Goal: Task Accomplishment & Management: Manage account settings

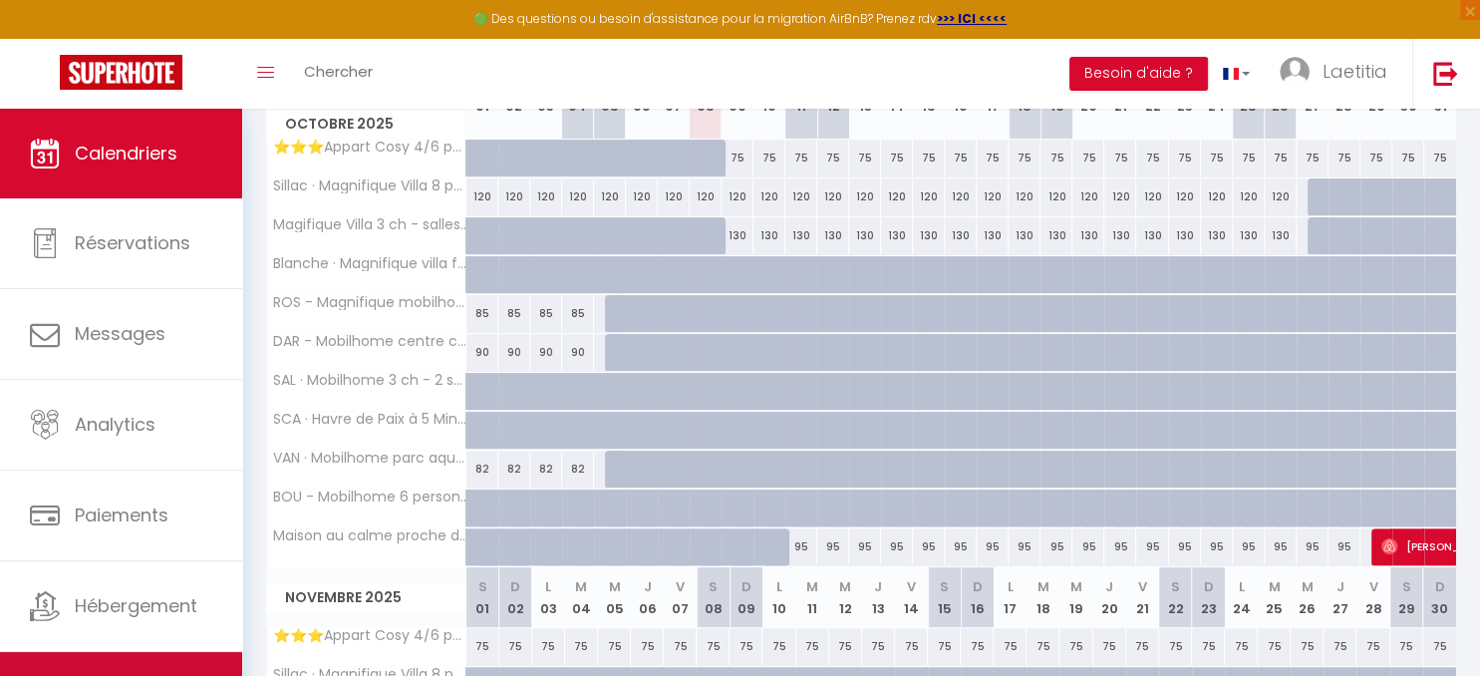
scroll to position [27, 0]
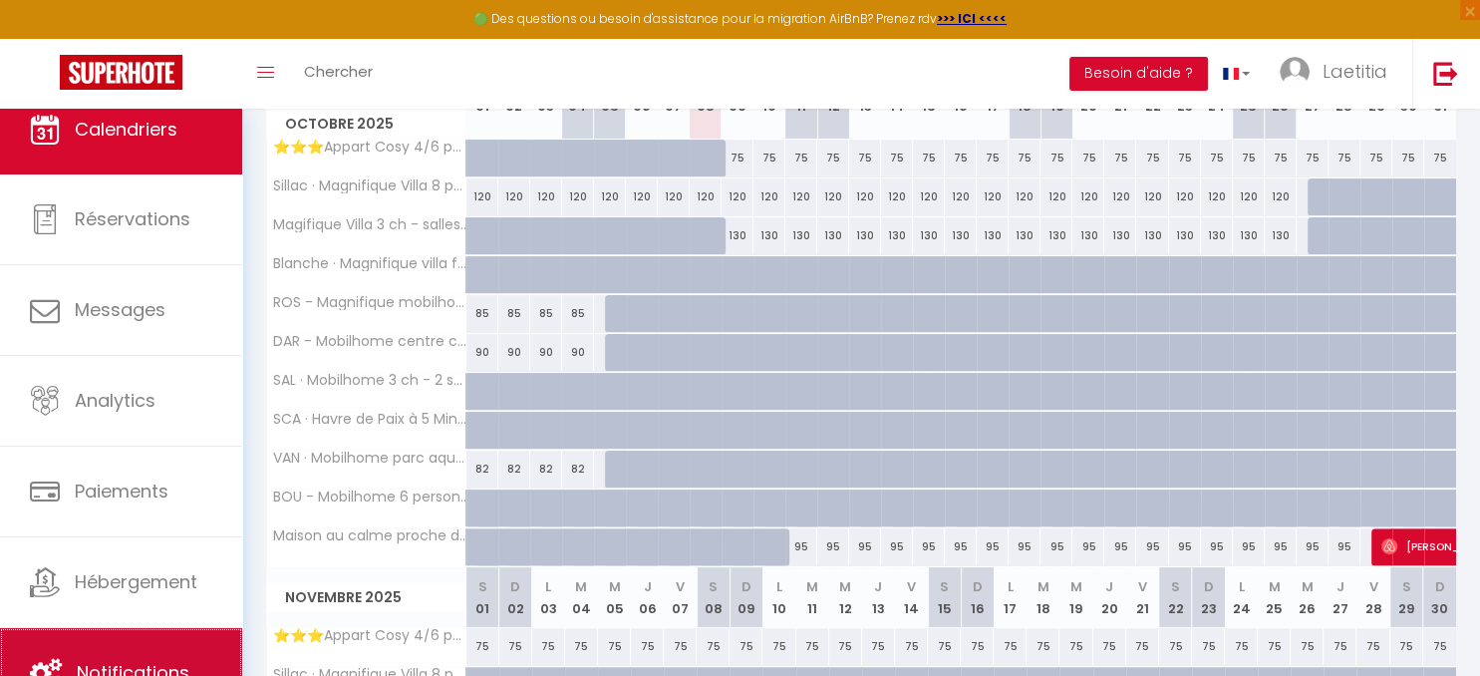
click at [155, 660] on span "Notifications" at bounding box center [133, 672] width 113 height 25
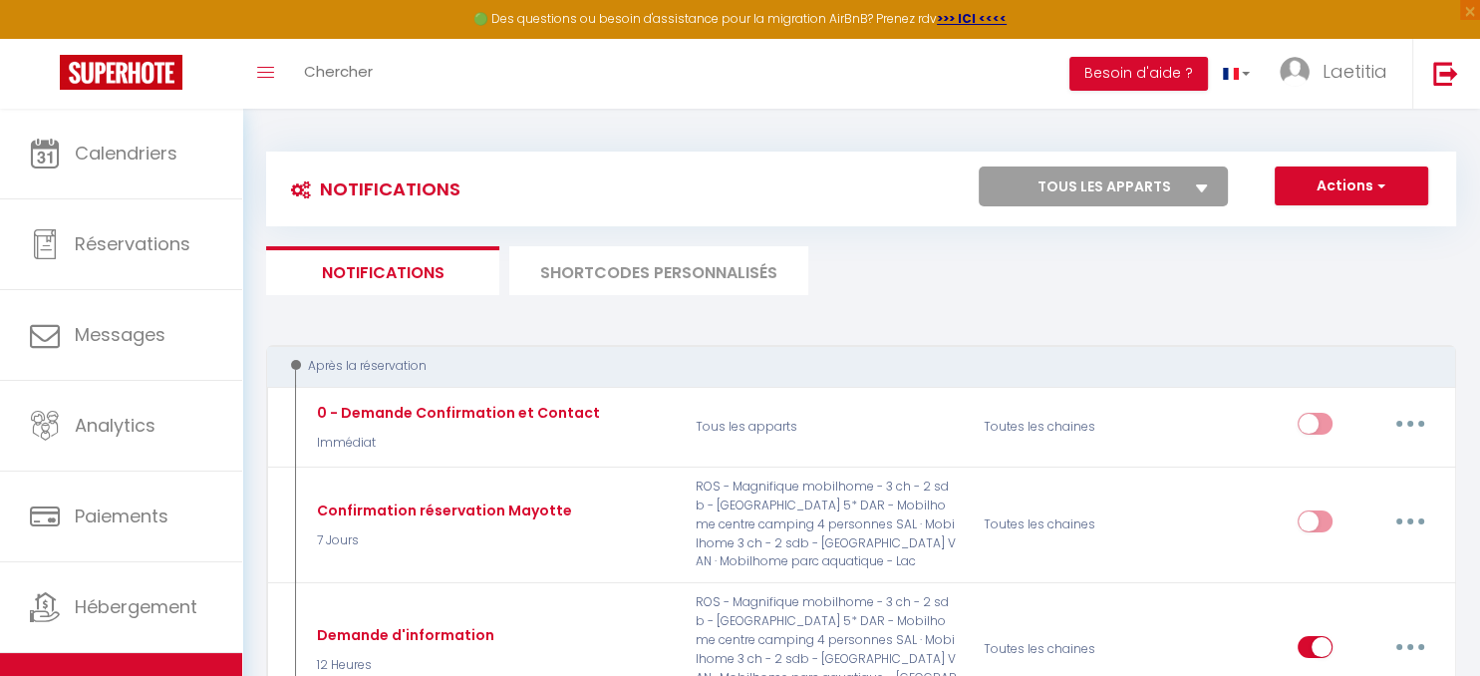
select select "37289"
click option "⭐️⭐️⭐️Appart Cosy 4/6 pers 🏖wifi🏖⭐️⭐️⭐️" at bounding box center [0, 0] width 0 height 0
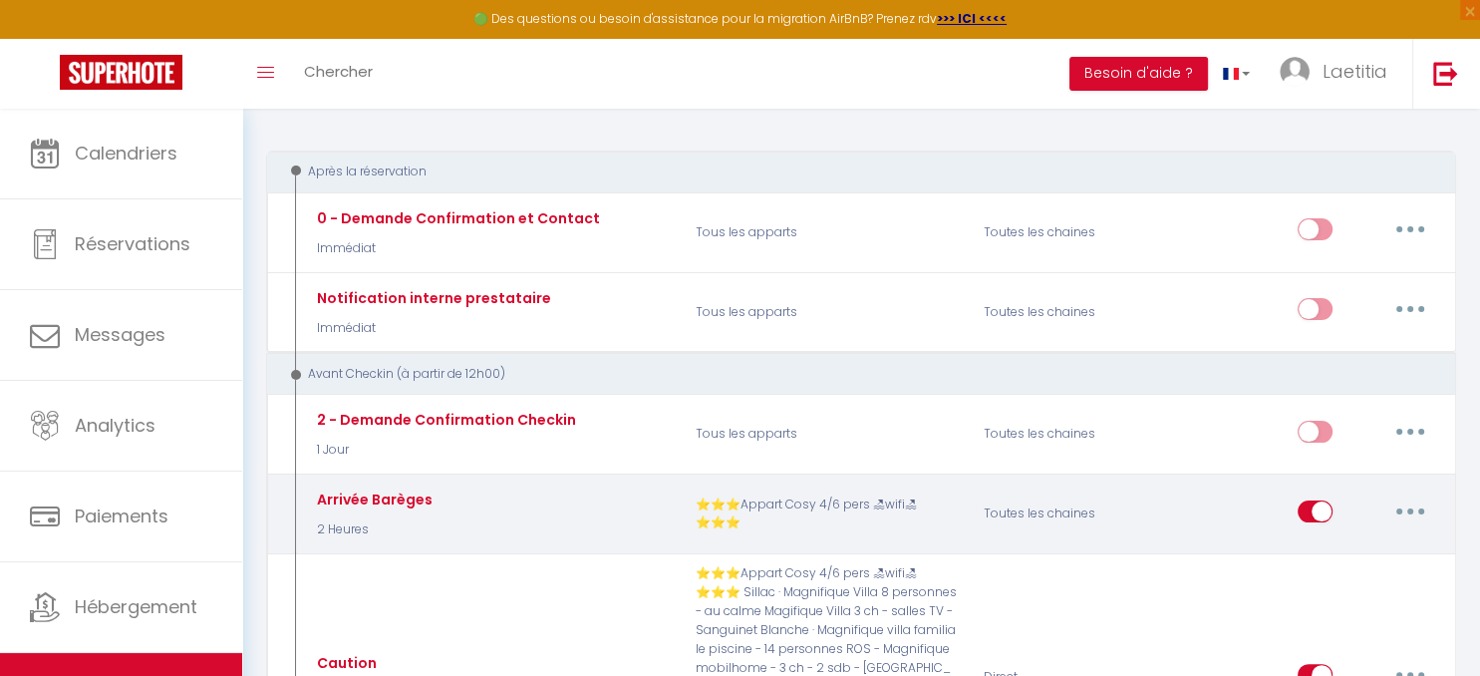
scroll to position [315, 0]
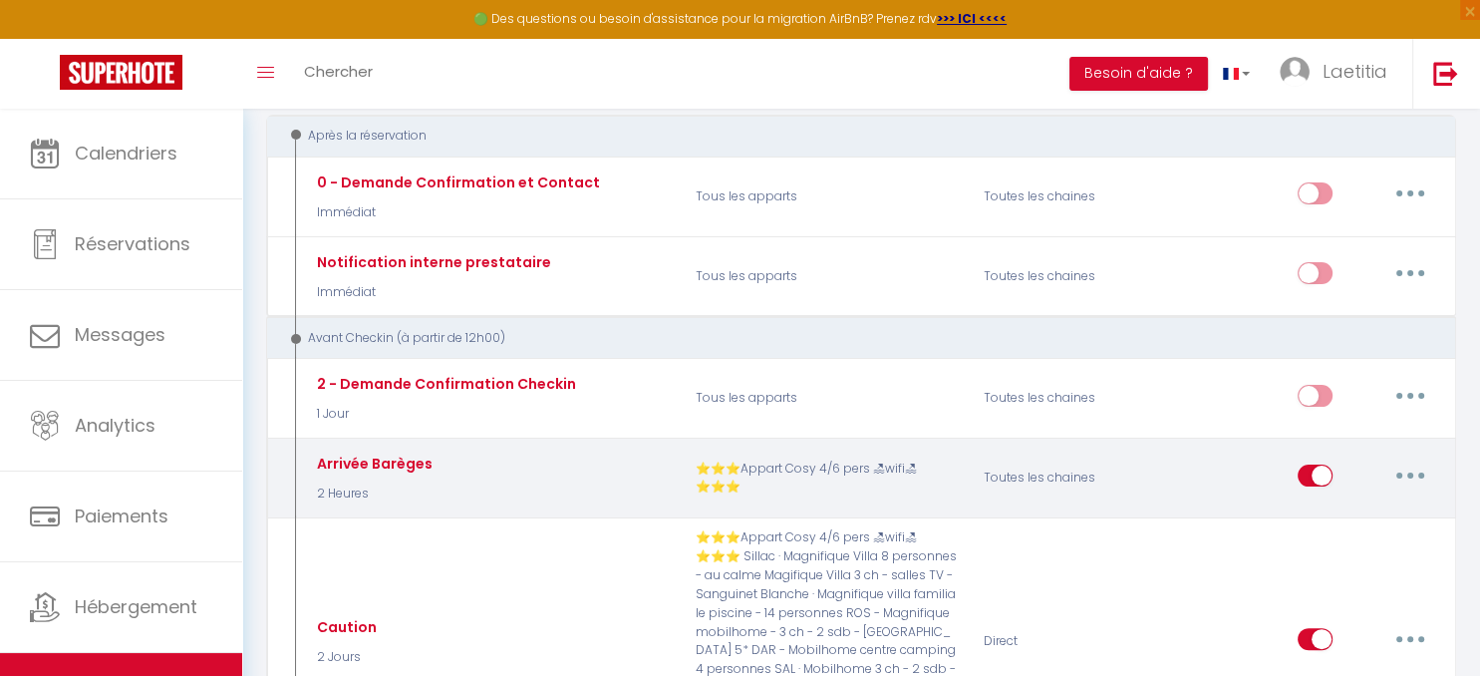
click at [1411, 472] on icon "button" at bounding box center [1410, 475] width 6 height 6
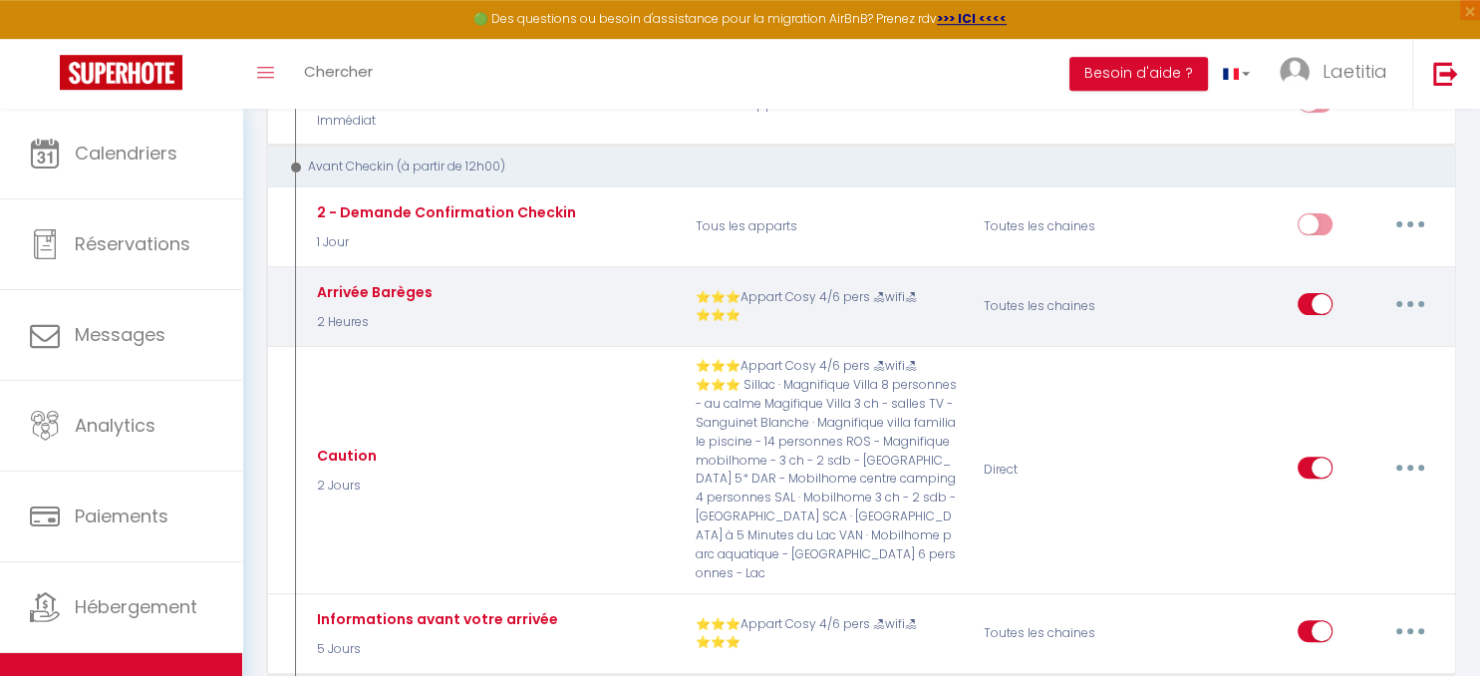
scroll to position [526, 0]
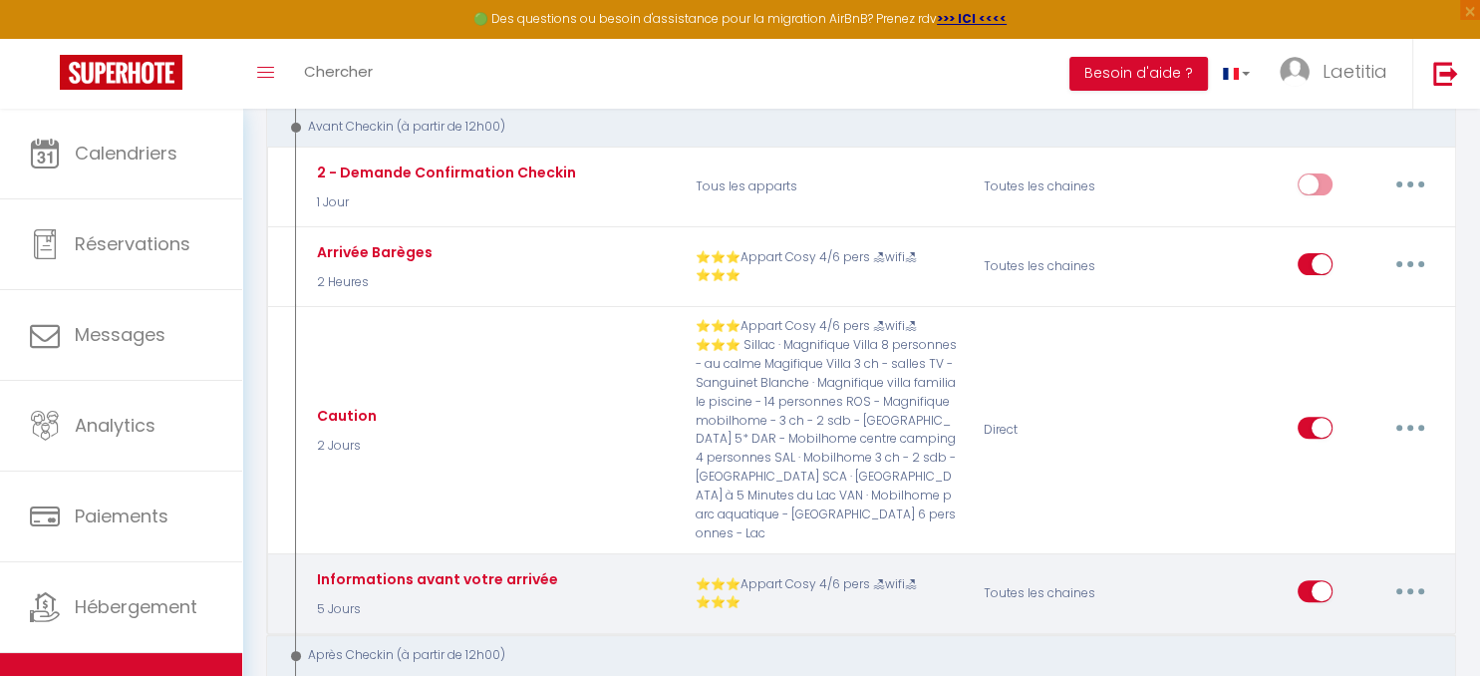
click at [1401, 575] on button "button" at bounding box center [1410, 591] width 56 height 32
click at [1326, 619] on link "Editer" at bounding box center [1357, 636] width 147 height 34
type input "Informations avant votre arrivée"
select select "5 Jours"
select select
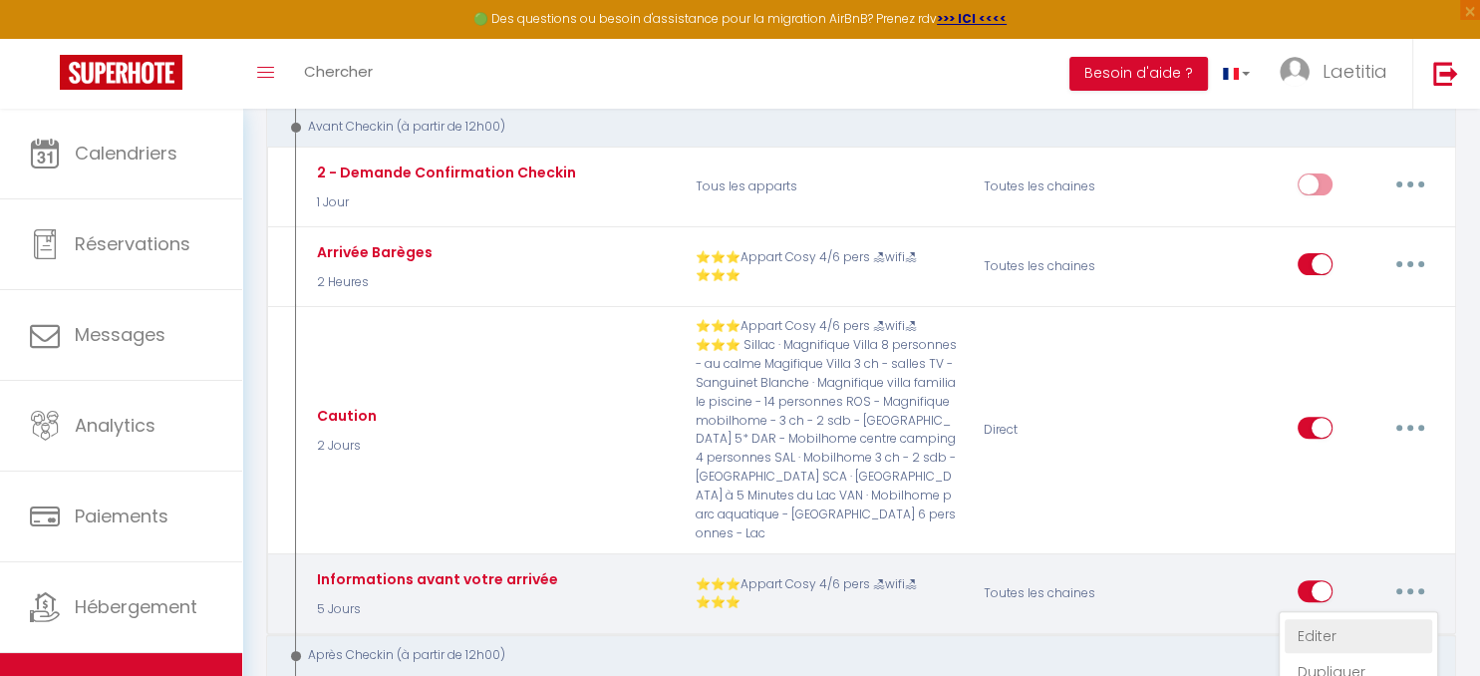
checkbox input "true"
checkbox input "false"
radio input "true"
type input "Informations avant votre arrivée"
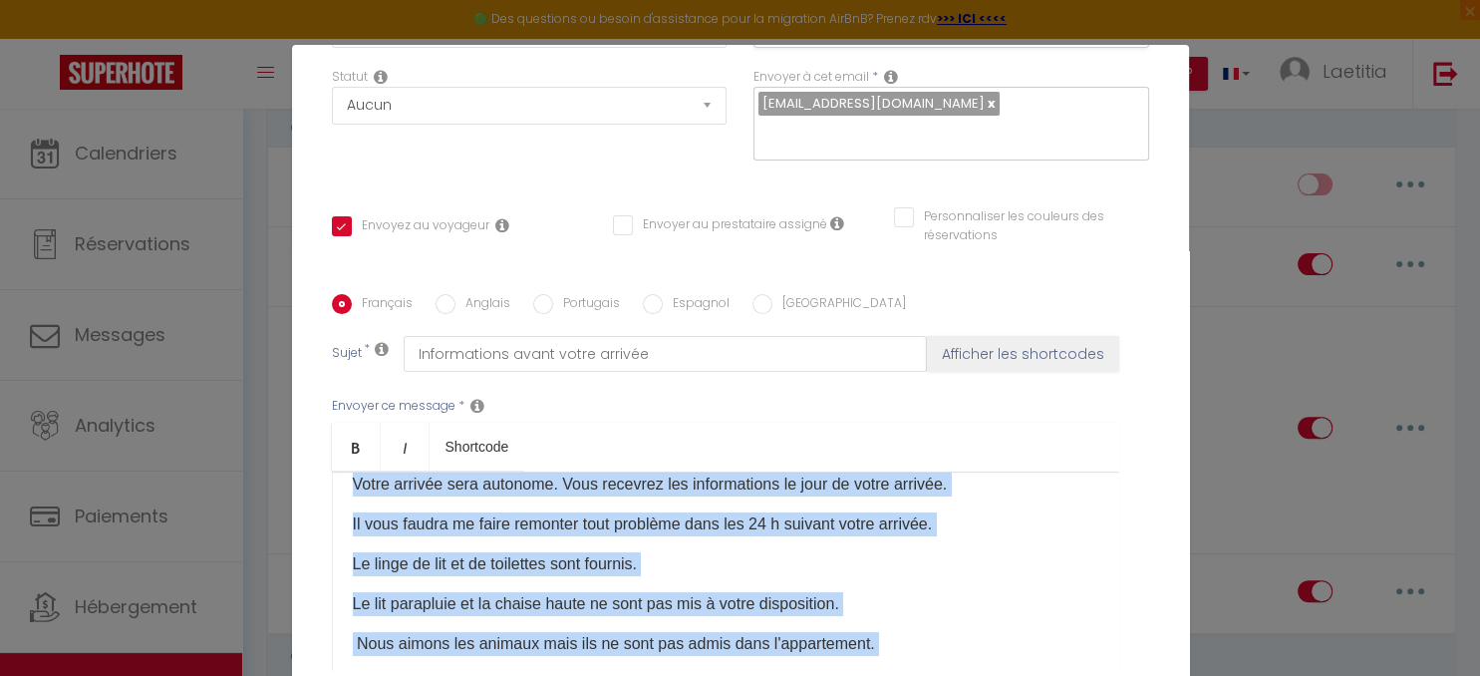
scroll to position [252, 0]
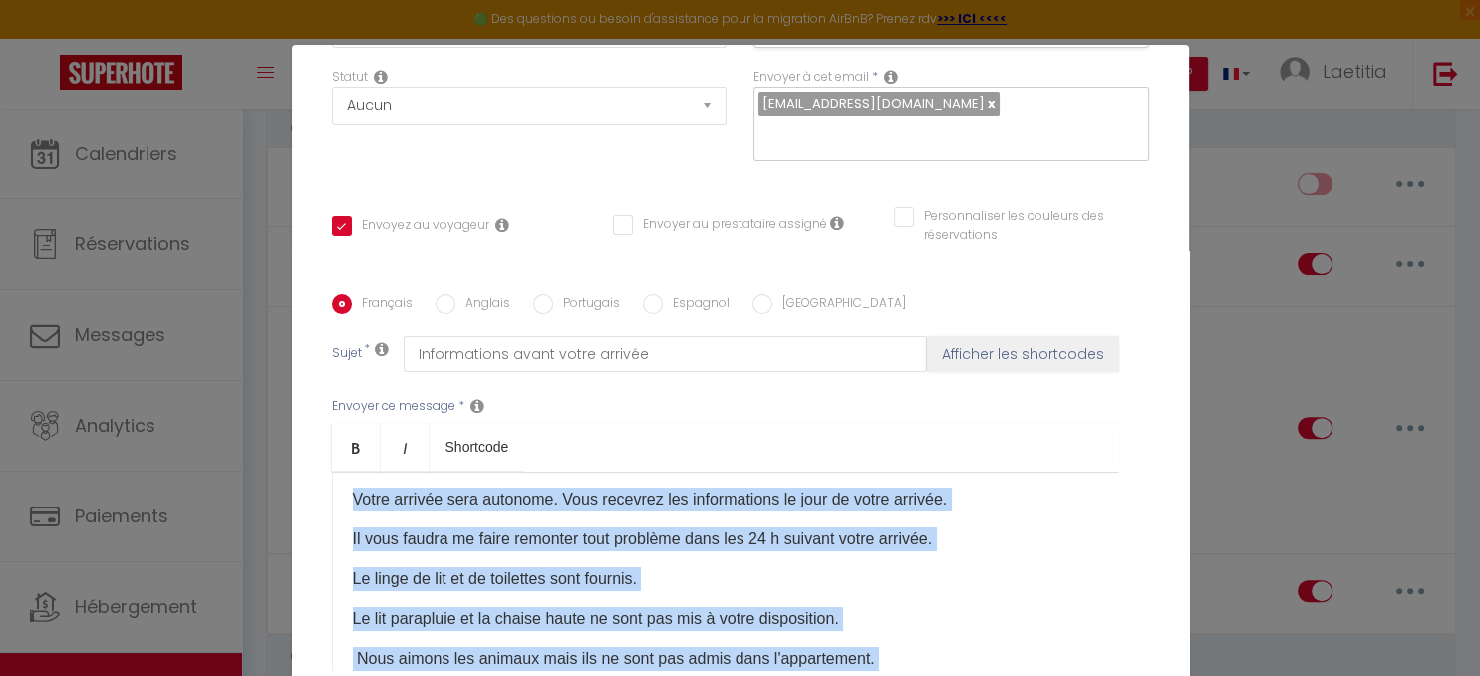
drag, startPoint x: 747, startPoint y: 621, endPoint x: 348, endPoint y: 531, distance: 409.5
click at [348, 531] on div "Bonjour [GUEST:FIRST_NAME]​ Voici les principales informations concernant votre…" at bounding box center [725, 570] width 787 height 199
copy div "Votre arrivée sera autonome. Vous recevrez les informations le jour de votre ar…"
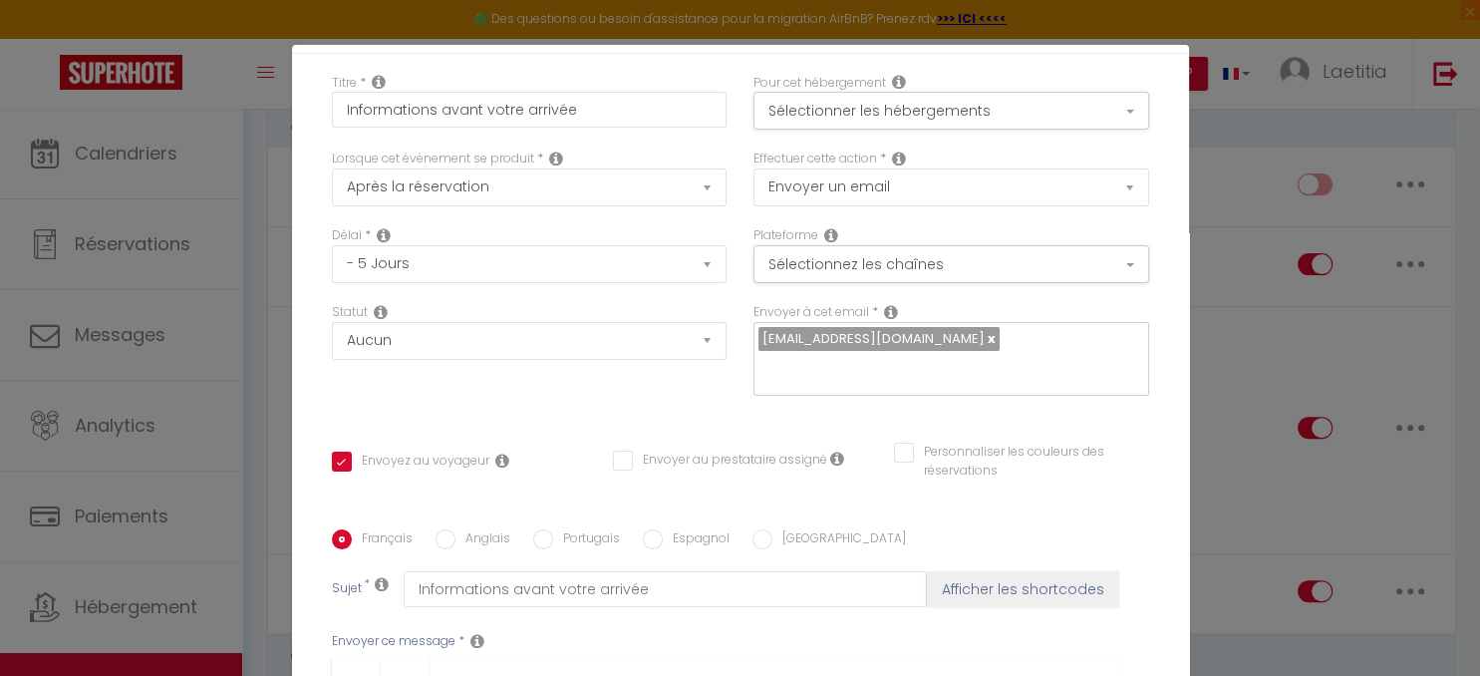
scroll to position [0, 0]
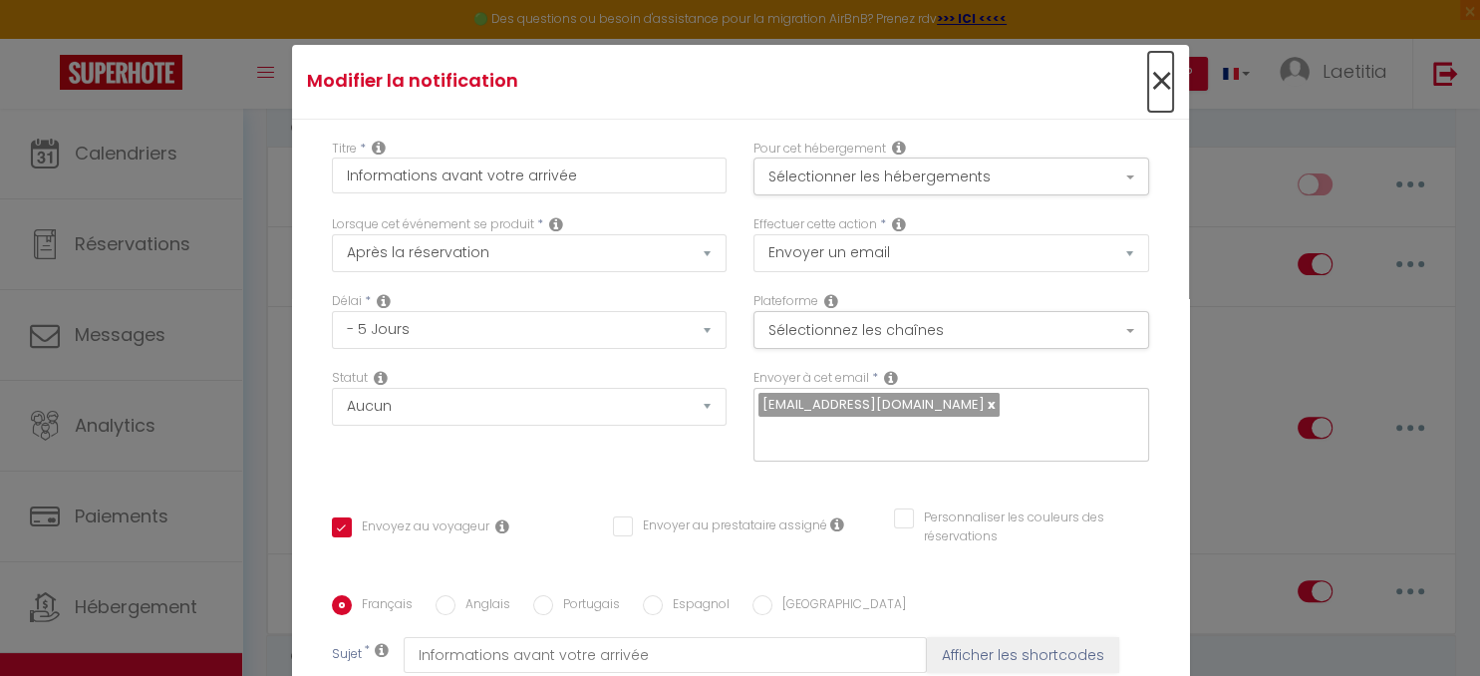
click at [1169, 88] on span "×" at bounding box center [1160, 82] width 25 height 60
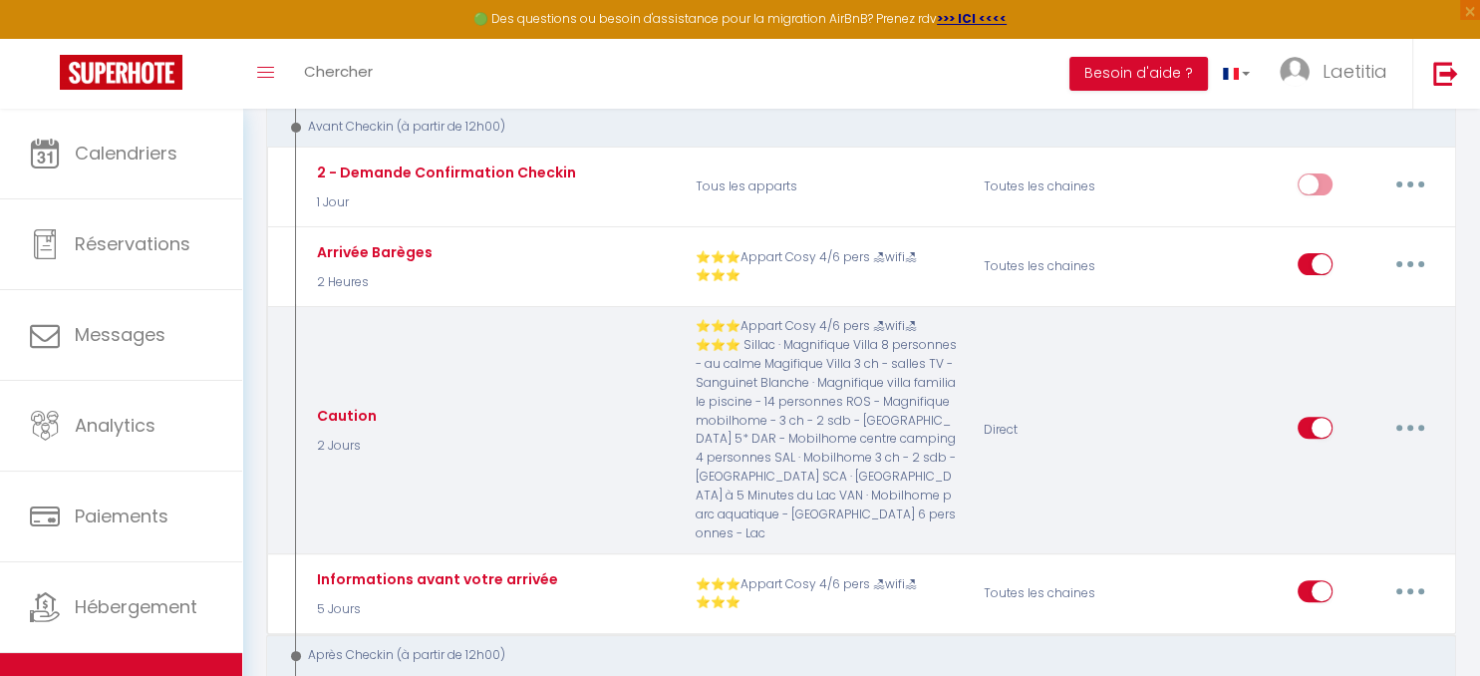
scroll to position [631, 0]
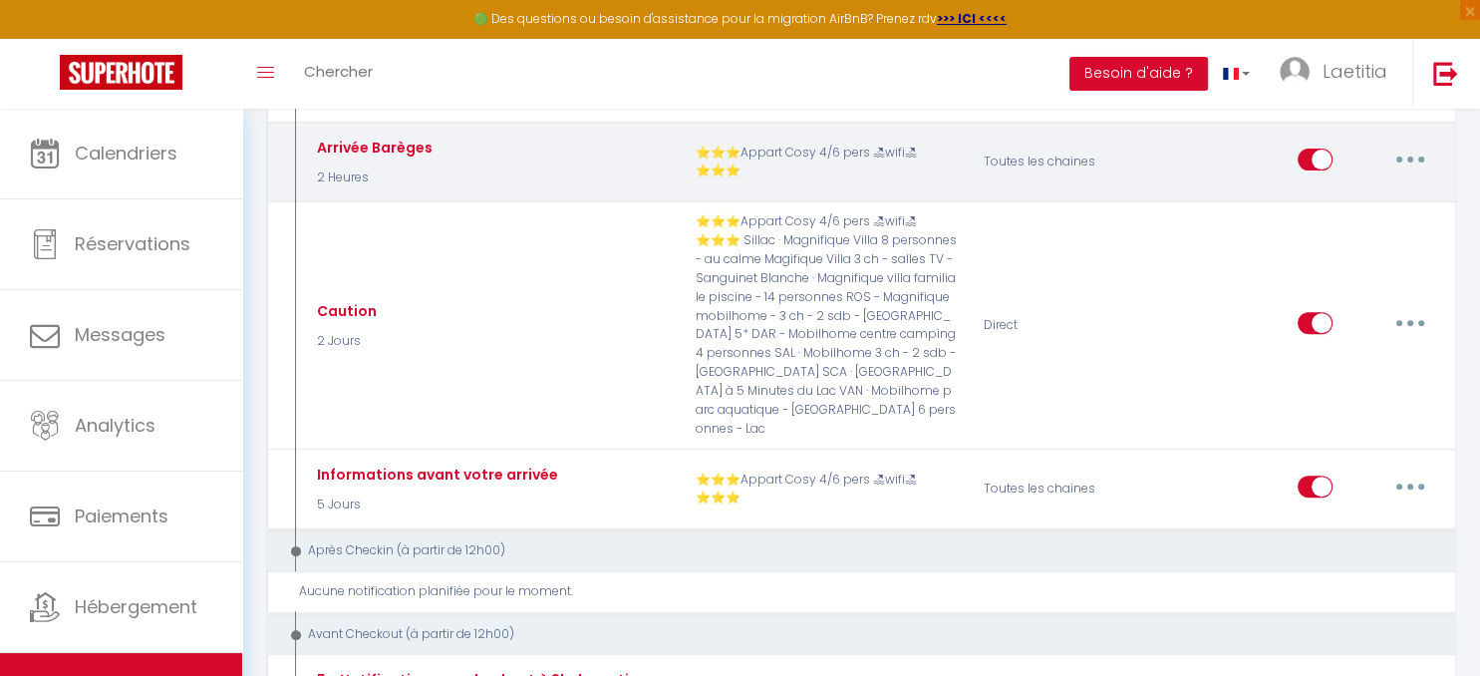
click at [1416, 153] on button "button" at bounding box center [1410, 159] width 56 height 32
click at [1373, 196] on link "Editer" at bounding box center [1357, 204] width 147 height 34
type input "Arrivée Barèges"
select select "2 Heures"
checkbox input "true"
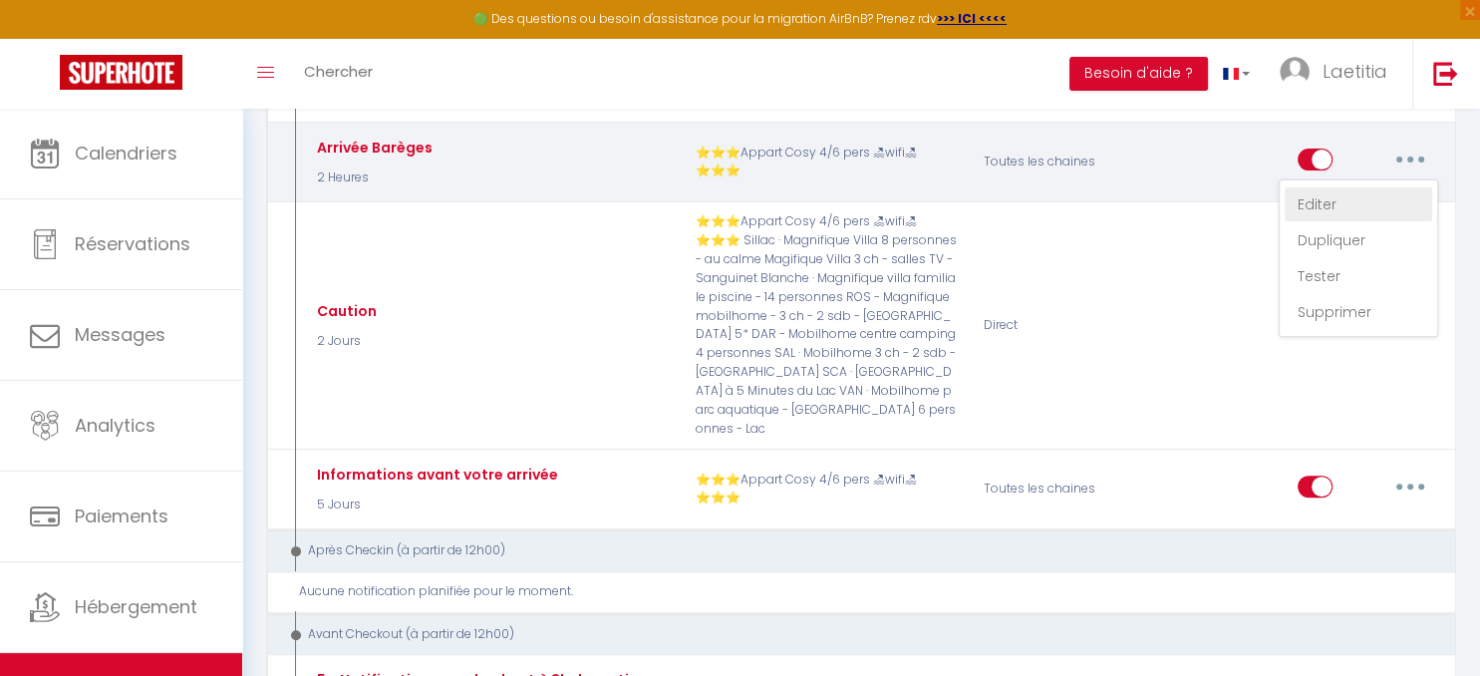
checkbox input "false"
type input "Votre arrivée à l'appartement"
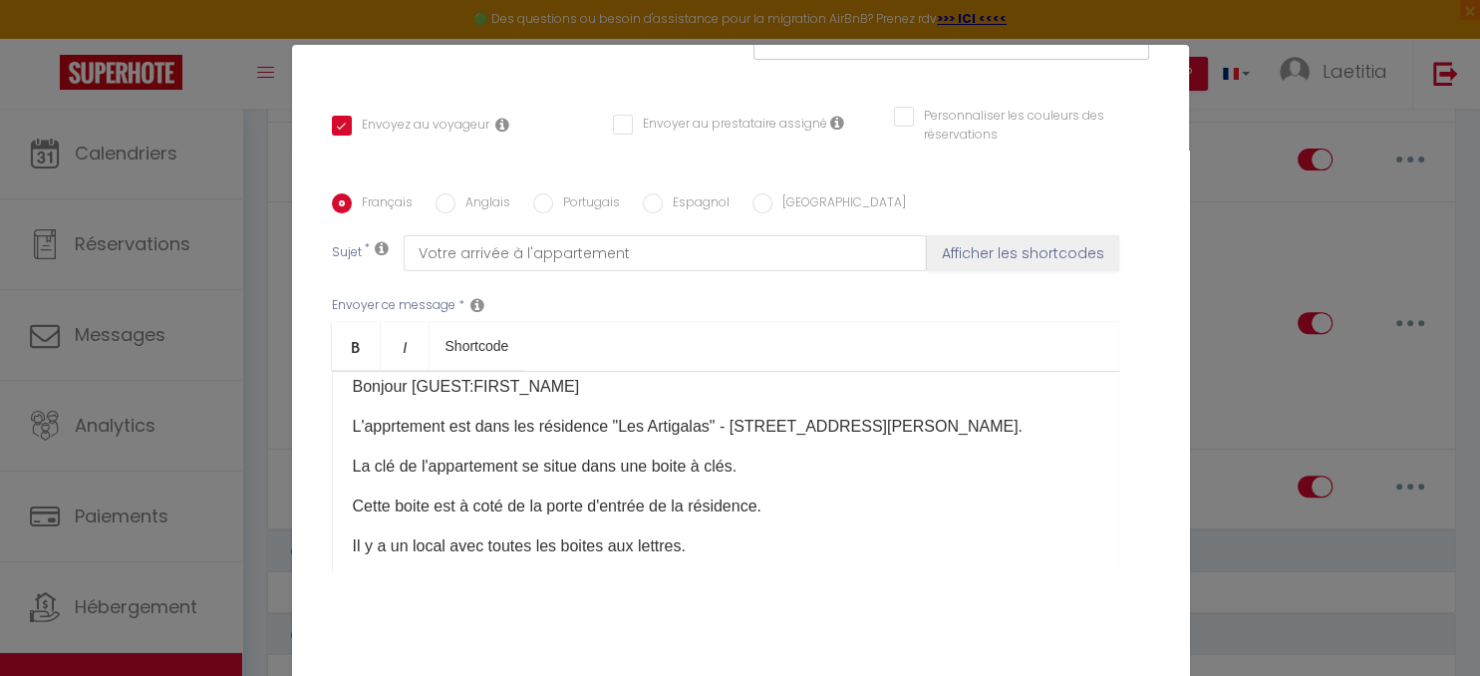
scroll to position [0, 0]
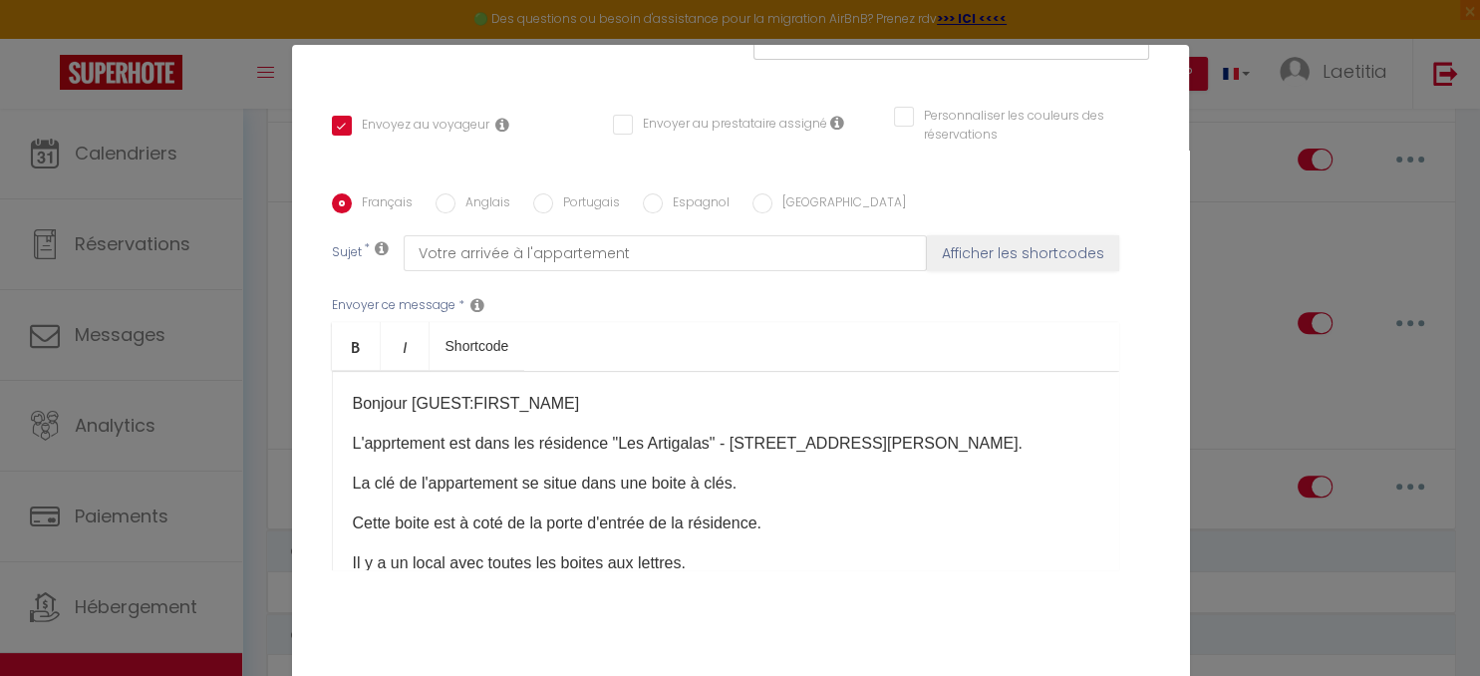
drag, startPoint x: 1016, startPoint y: 440, endPoint x: 341, endPoint y: 452, distance: 675.6
click at [341, 452] on div "Bonjour [GUEST:FIRST_NAME]​ L'apprtement est dans les résidence "Les Artigalas"…" at bounding box center [725, 470] width 787 height 199
copy div "L'apprtement est dans les résidence "Les Artigalas" - [STREET_ADDRESS][PERSON_N…"
